Goal: Task Accomplishment & Management: Complete application form

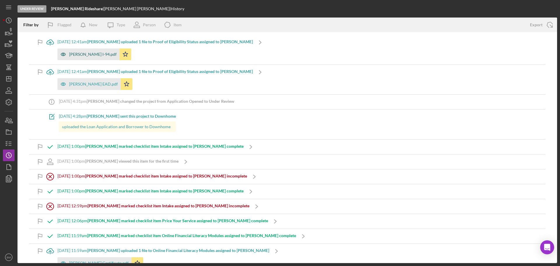
click at [99, 57] on div "[PERSON_NAME] I-94.pdf" at bounding box center [93, 54] width 48 height 5
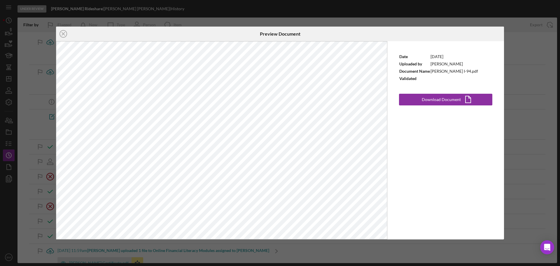
drag, startPoint x: 63, startPoint y: 29, endPoint x: 58, endPoint y: 42, distance: 13.3
click at [63, 29] on icon "Icon/Close" at bounding box center [63, 34] width 15 height 15
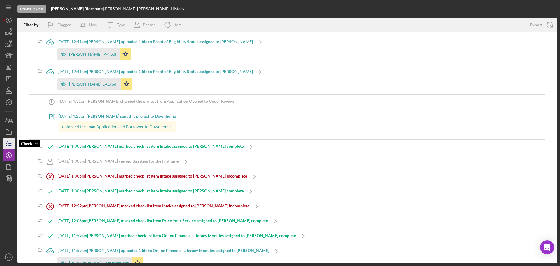
click at [11, 145] on line "button" at bounding box center [10, 145] width 3 height 0
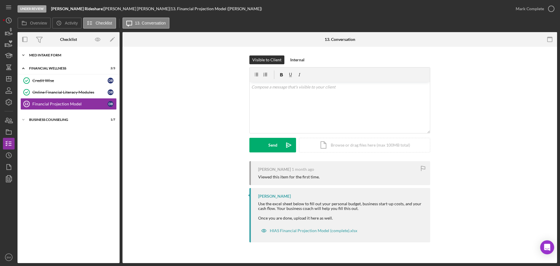
click at [64, 57] on div "Icon/Expander MED Intake Form 10 / 10" at bounding box center [69, 55] width 102 height 12
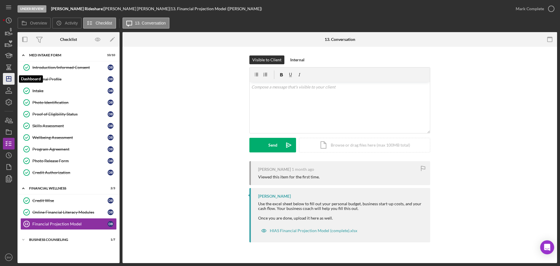
click at [8, 81] on icon "Icon/Dashboard" at bounding box center [8, 78] width 15 height 15
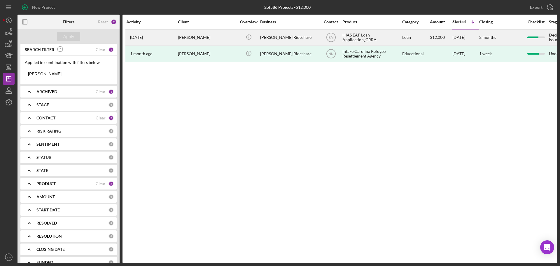
click at [296, 38] on div "[PERSON_NAME] Rideshare" at bounding box center [289, 37] width 58 height 15
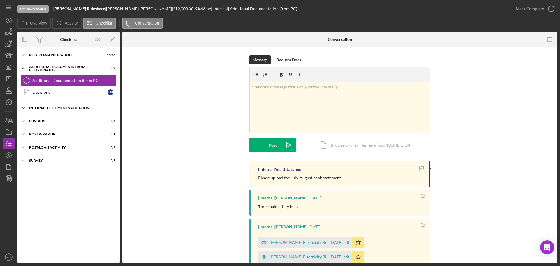
click at [56, 111] on div "Icon/Expander Internal Document Validation 5 / 7" at bounding box center [69, 108] width 102 height 12
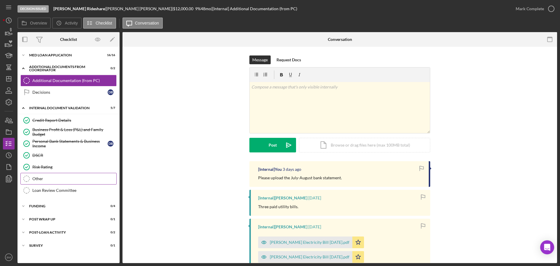
click at [59, 176] on div "Other" at bounding box center [74, 178] width 84 height 5
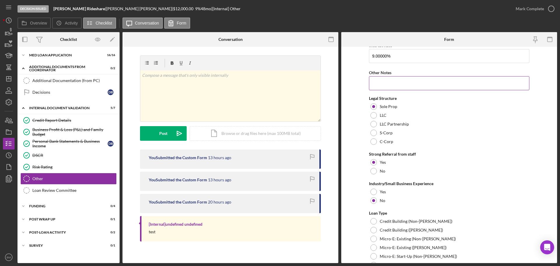
scroll to position [251, 0]
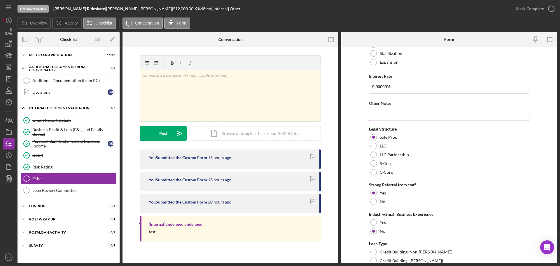
click at [404, 111] on input "Other Notes" at bounding box center [449, 114] width 160 height 14
click at [377, 114] on input "REfugee status confirmed." at bounding box center [449, 114] width 160 height 14
type input "Refugee status confirmed."
